Goal: Task Accomplishment & Management: Complete application form

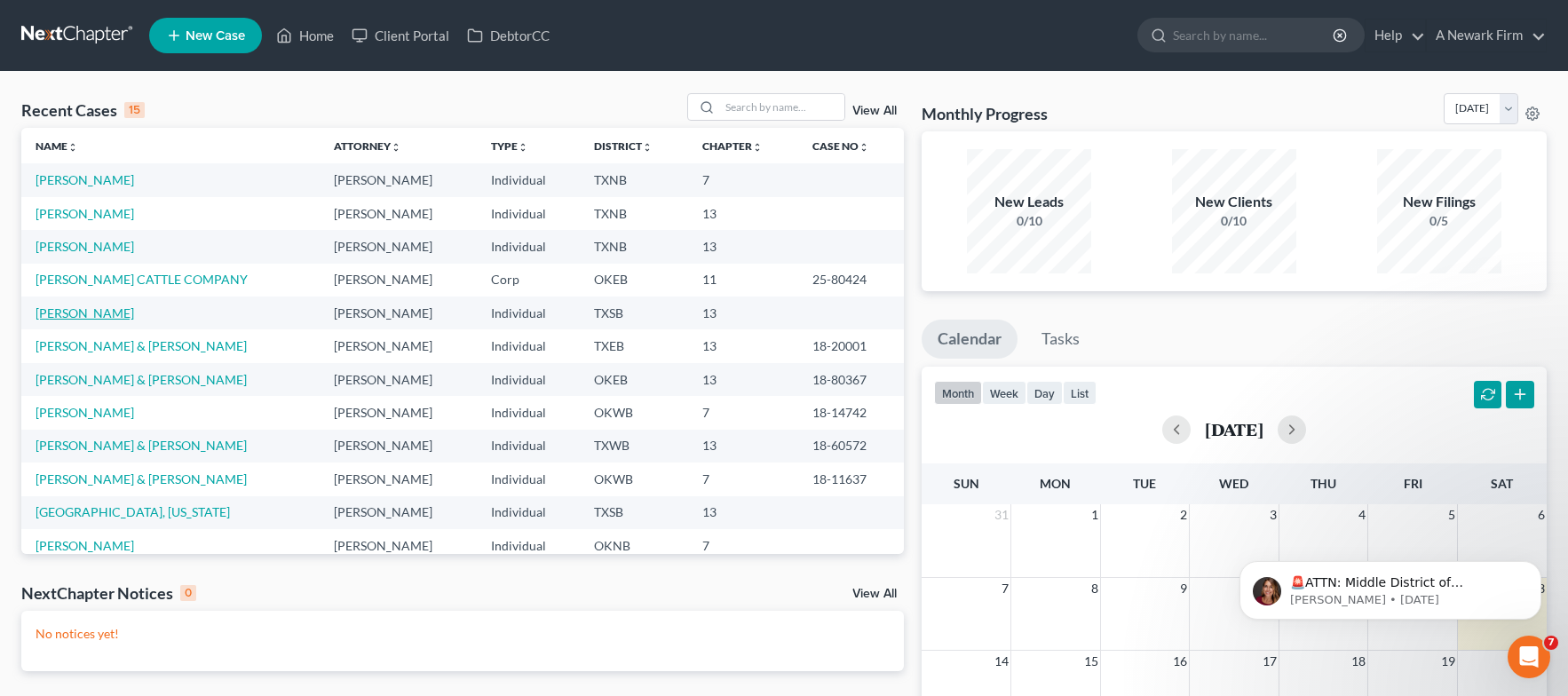
click at [121, 306] on link "[PERSON_NAME]" at bounding box center [85, 312] width 99 height 16
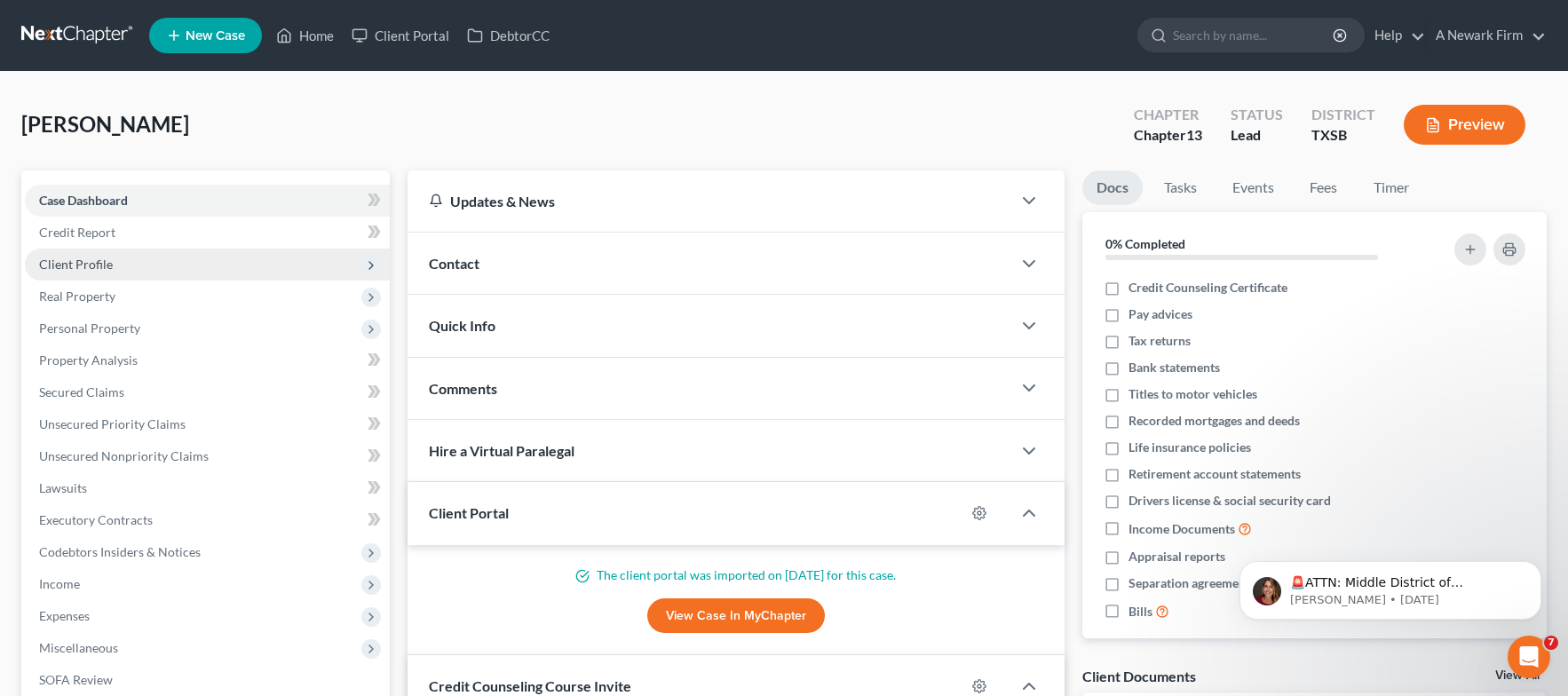
click at [138, 259] on span "Client Profile" at bounding box center [207, 264] width 365 height 32
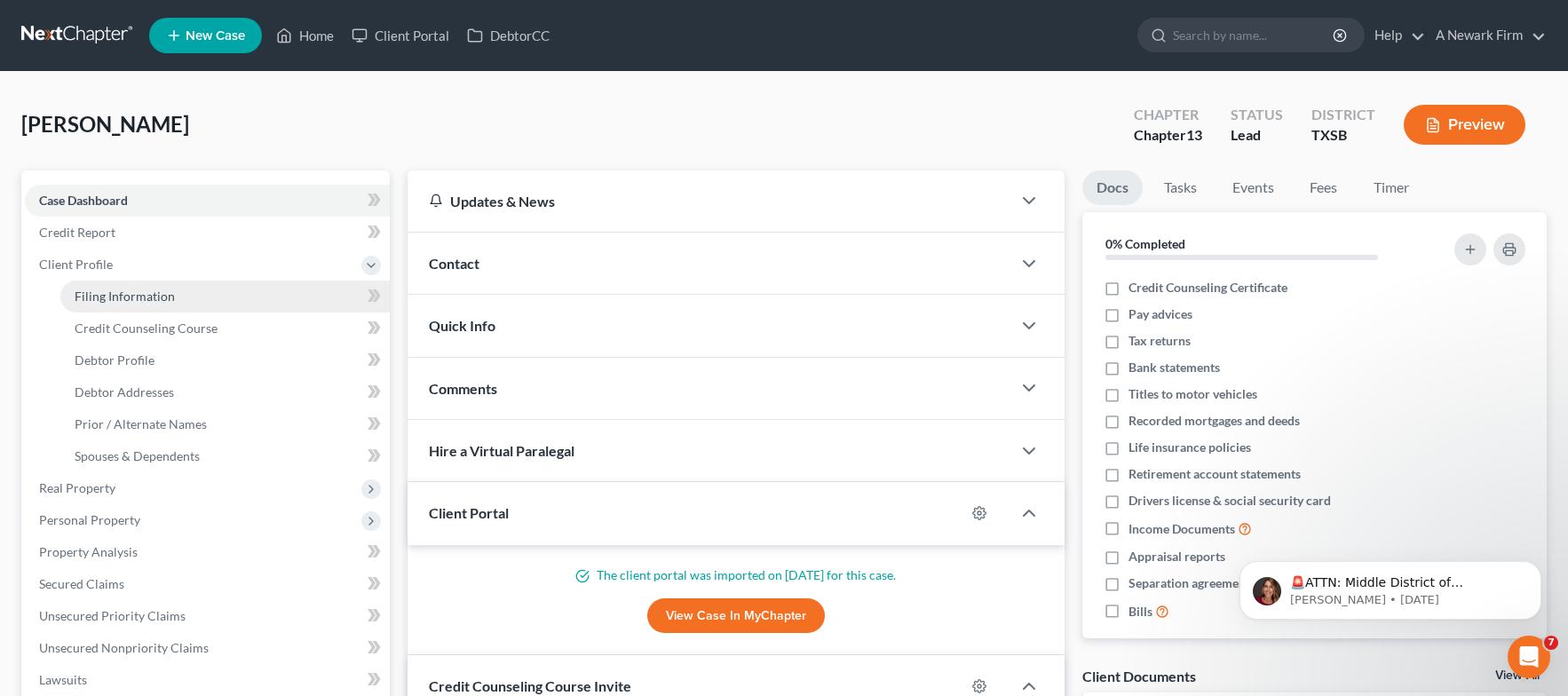
click at [213, 297] on link "Filing Information" at bounding box center [225, 296] width 330 height 32
select select "1"
select select "0"
select select "3"
select select "45"
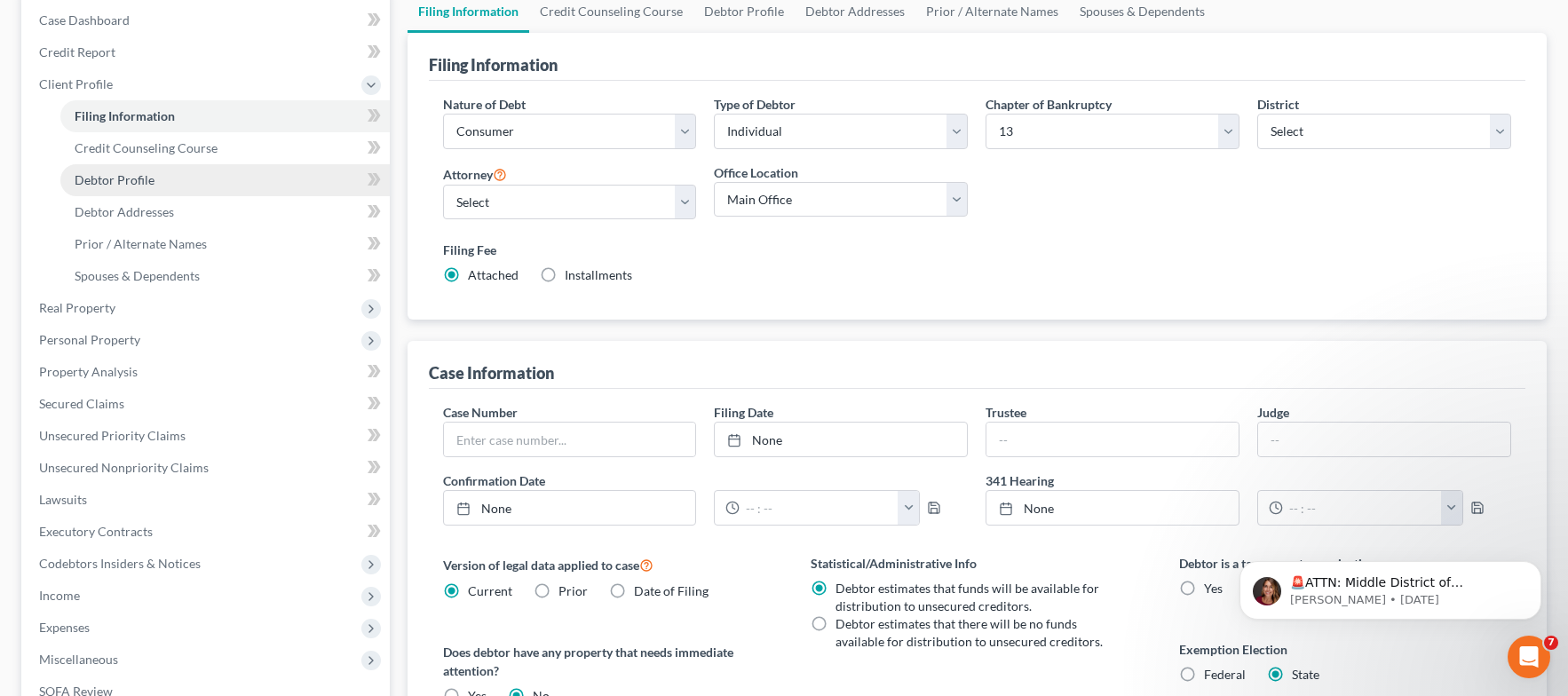
click at [151, 171] on link "Debtor Profile" at bounding box center [225, 180] width 330 height 32
select select "4"
select select "2"
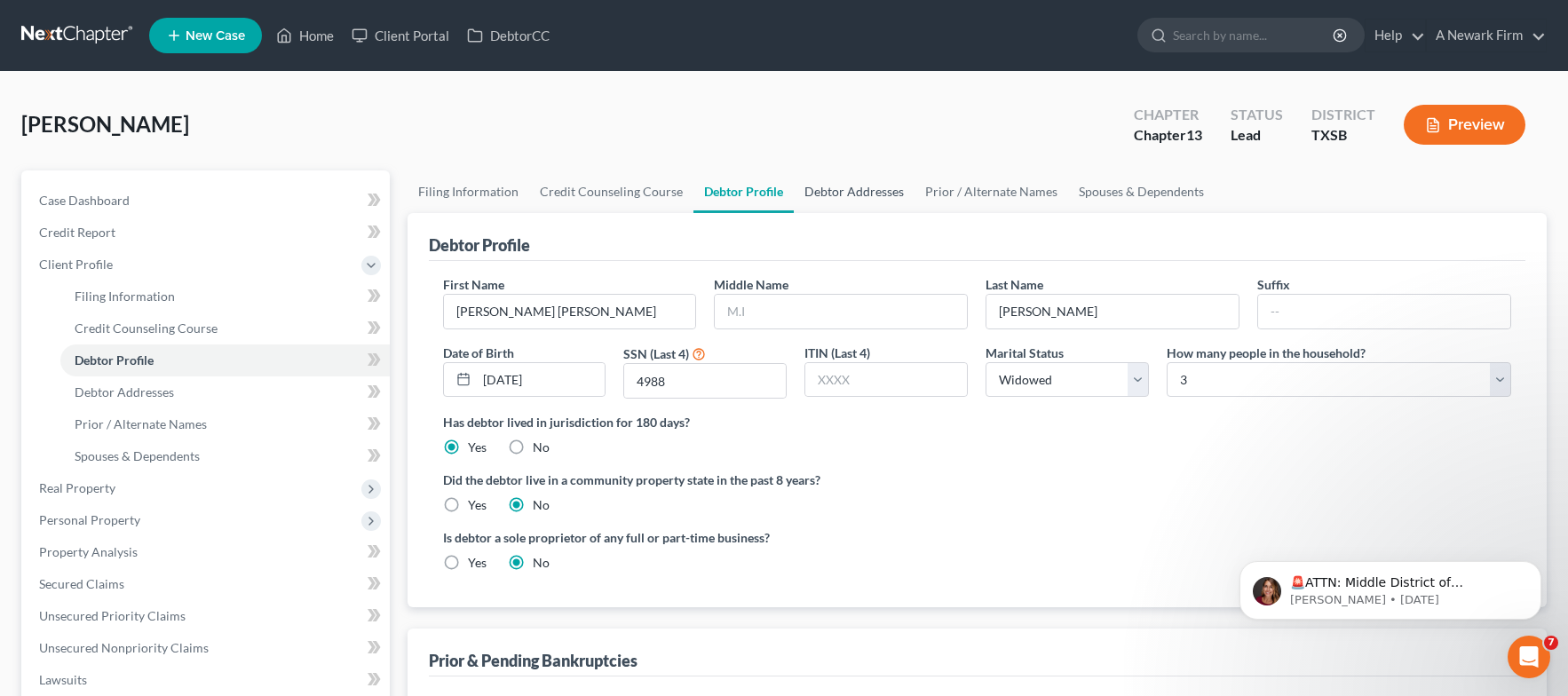
click at [833, 206] on link "Debtor Addresses" at bounding box center [854, 192] width 121 height 43
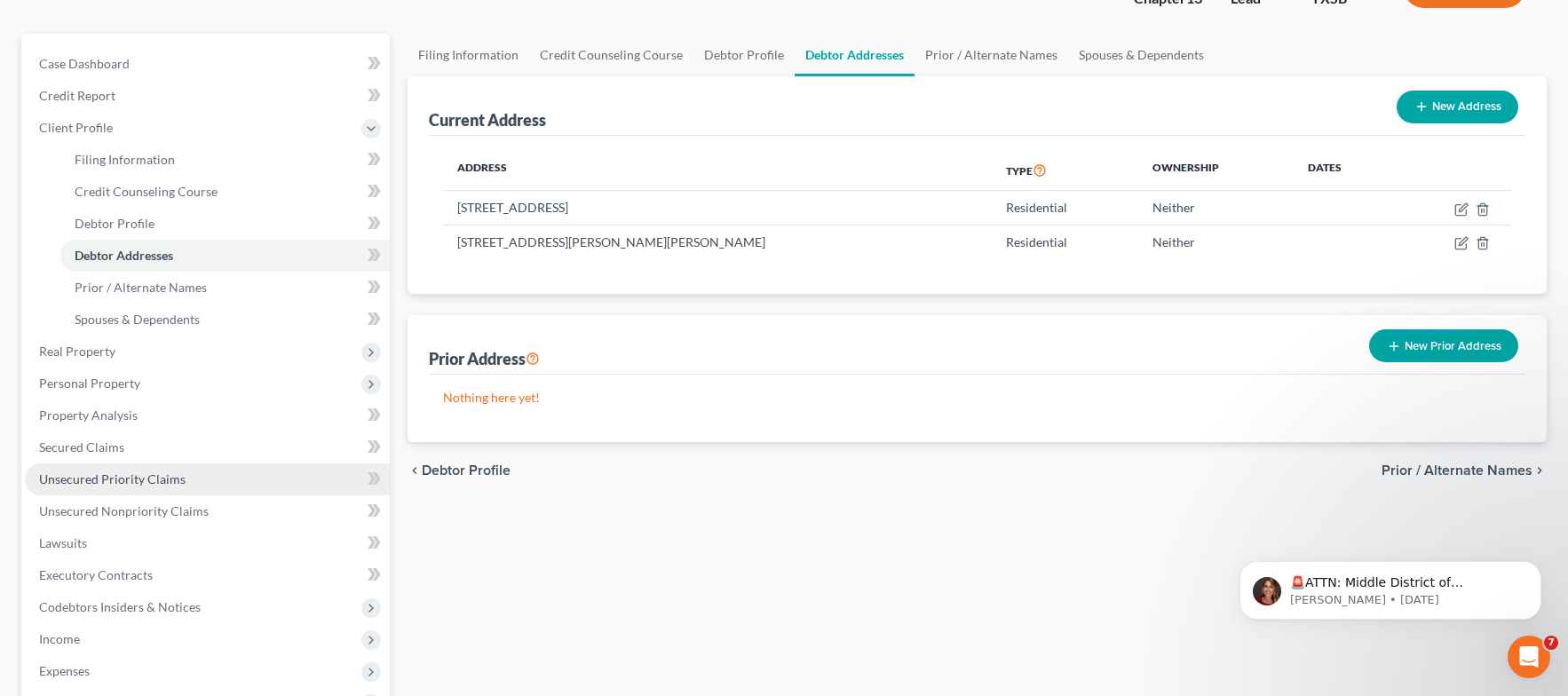
scroll to position [138, 0]
